Goal: Book appointment/travel/reservation

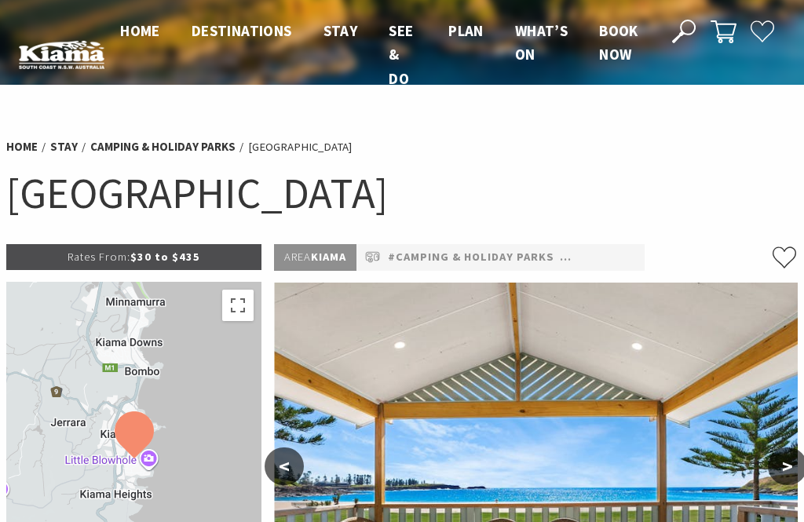
select select "3"
select select "2"
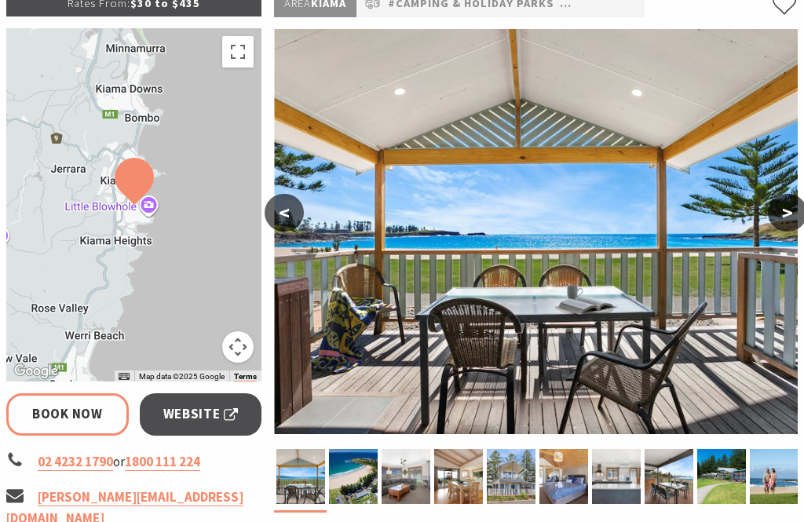
scroll to position [258, 0]
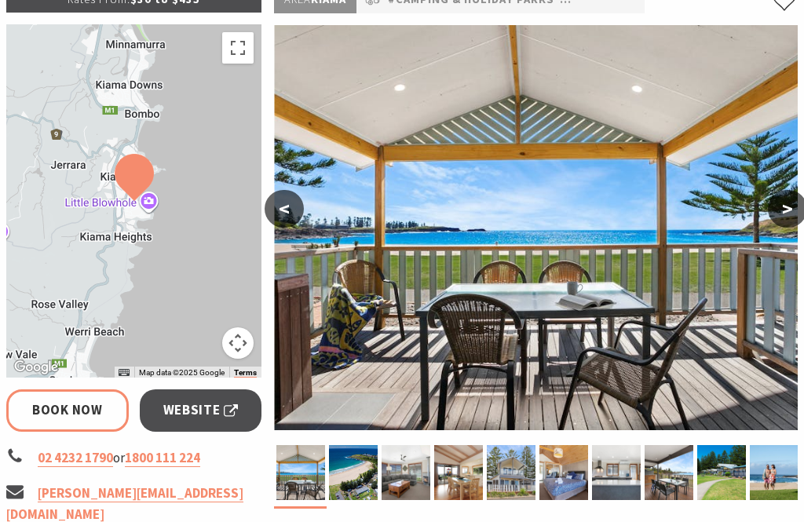
click at [374, 232] on img at bounding box center [536, 227] width 524 height 405
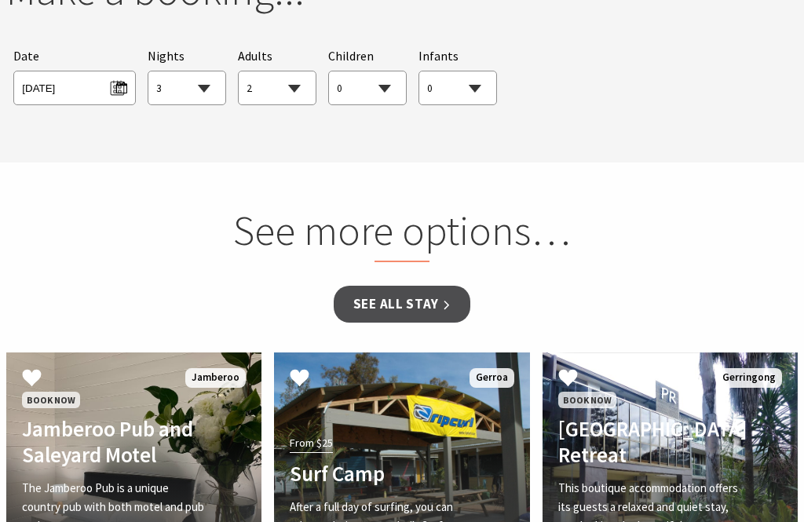
scroll to position [1560, 0]
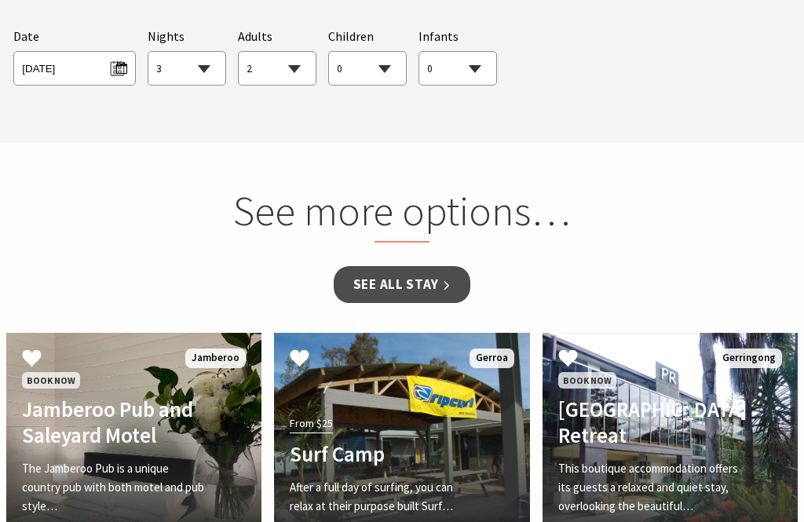
click at [717, 221] on div "See more options…" at bounding box center [402, 227] width 779 height 80
click at [425, 267] on link "See all Stay" at bounding box center [402, 285] width 137 height 37
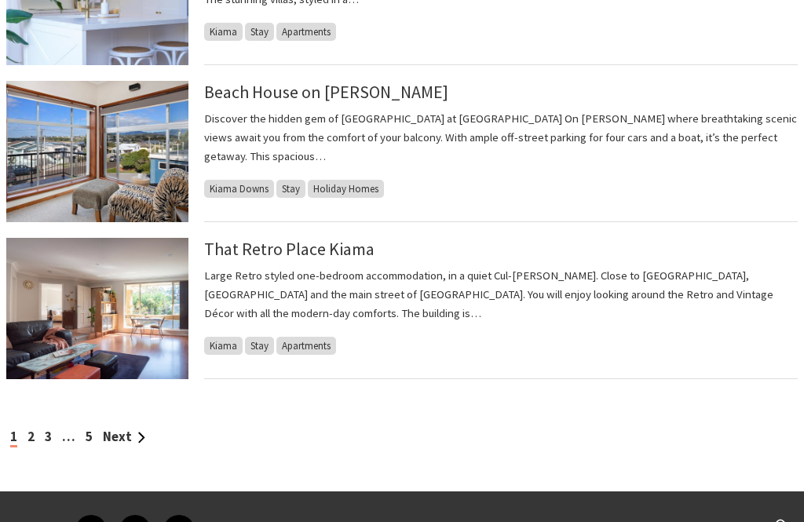
scroll to position [1610, 0]
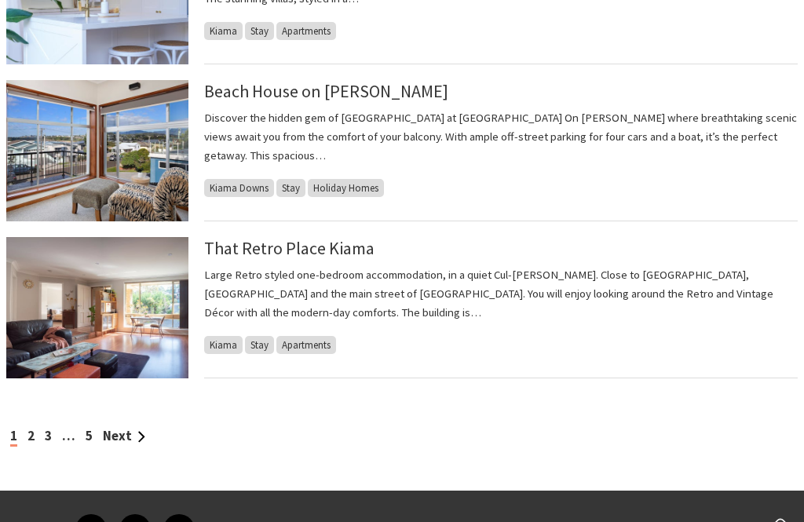
click at [30, 441] on link "2" at bounding box center [30, 435] width 7 height 17
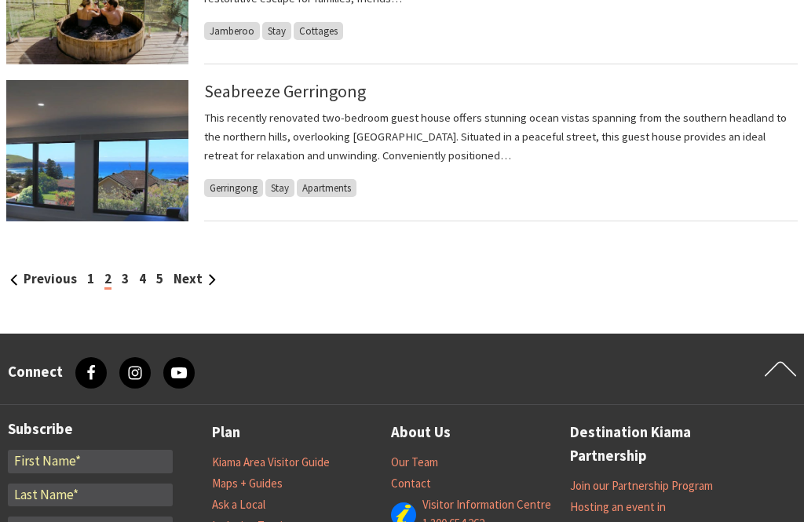
scroll to position [1768, 0]
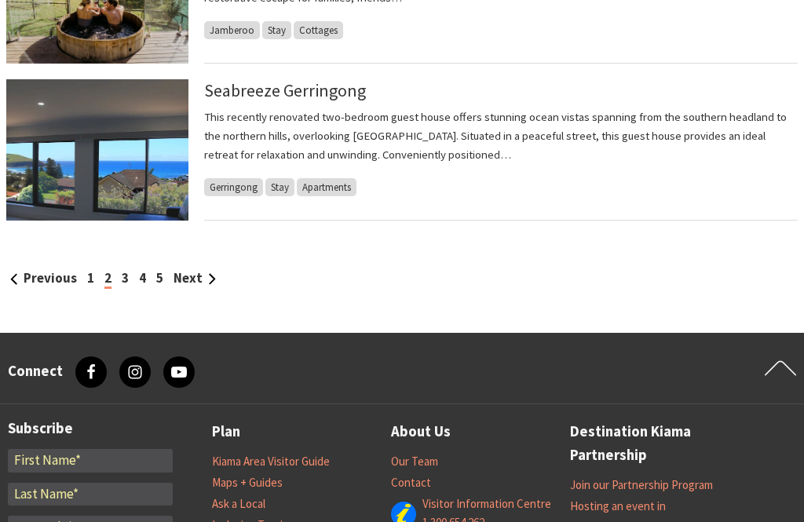
click at [122, 284] on link "3" at bounding box center [125, 277] width 7 height 17
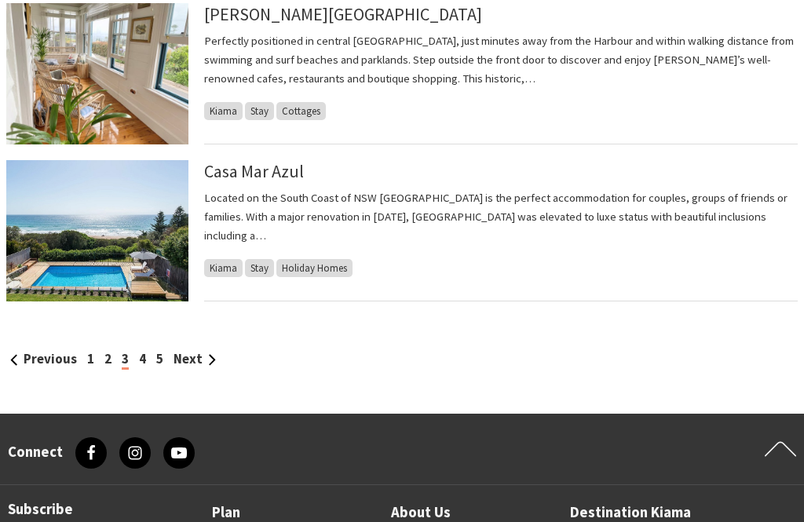
scroll to position [1699, 0]
